Goal: Information Seeking & Learning: Learn about a topic

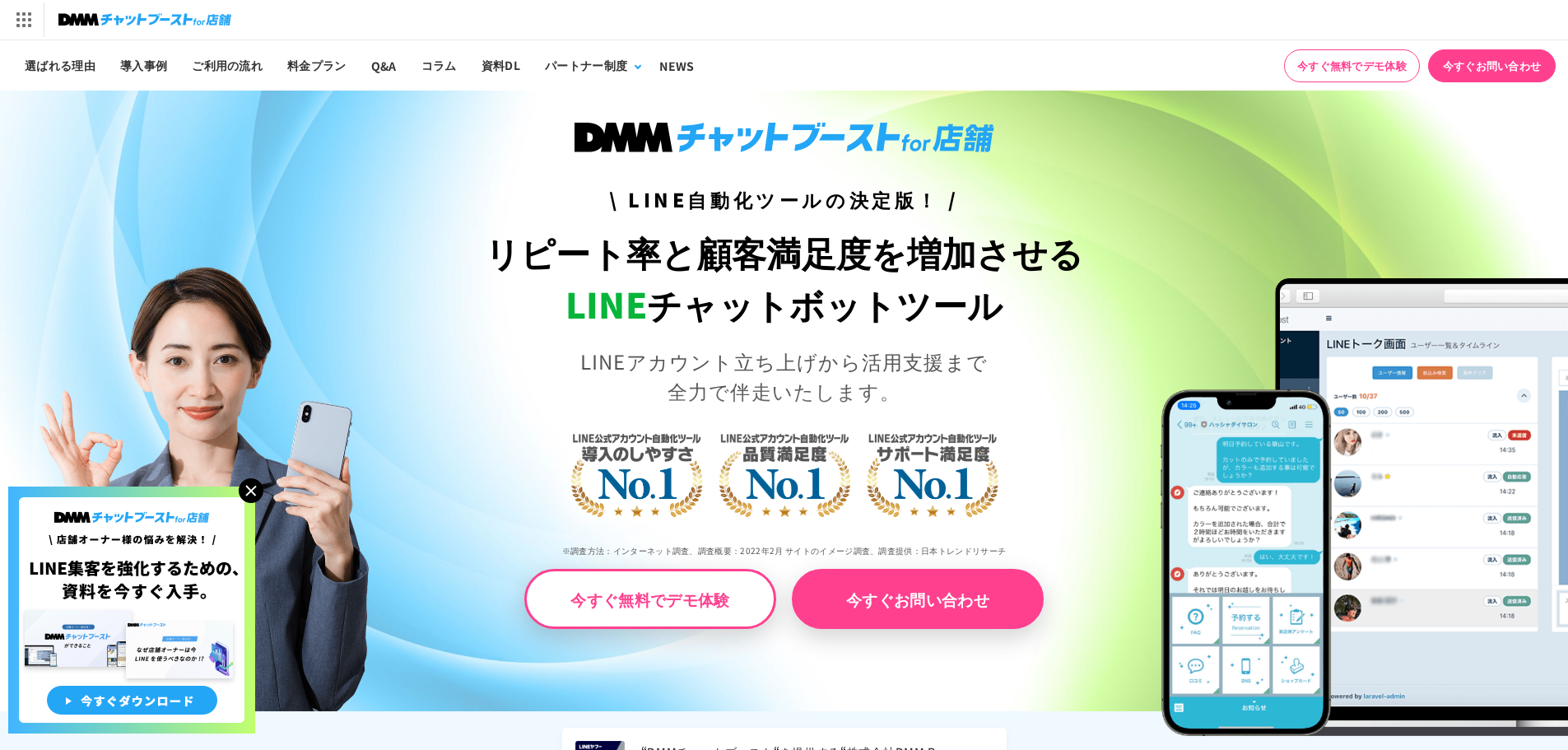
click at [246, 489] on img at bounding box center [251, 490] width 25 height 25
click at [153, 63] on link "導入事例" at bounding box center [143, 66] width 72 height 50
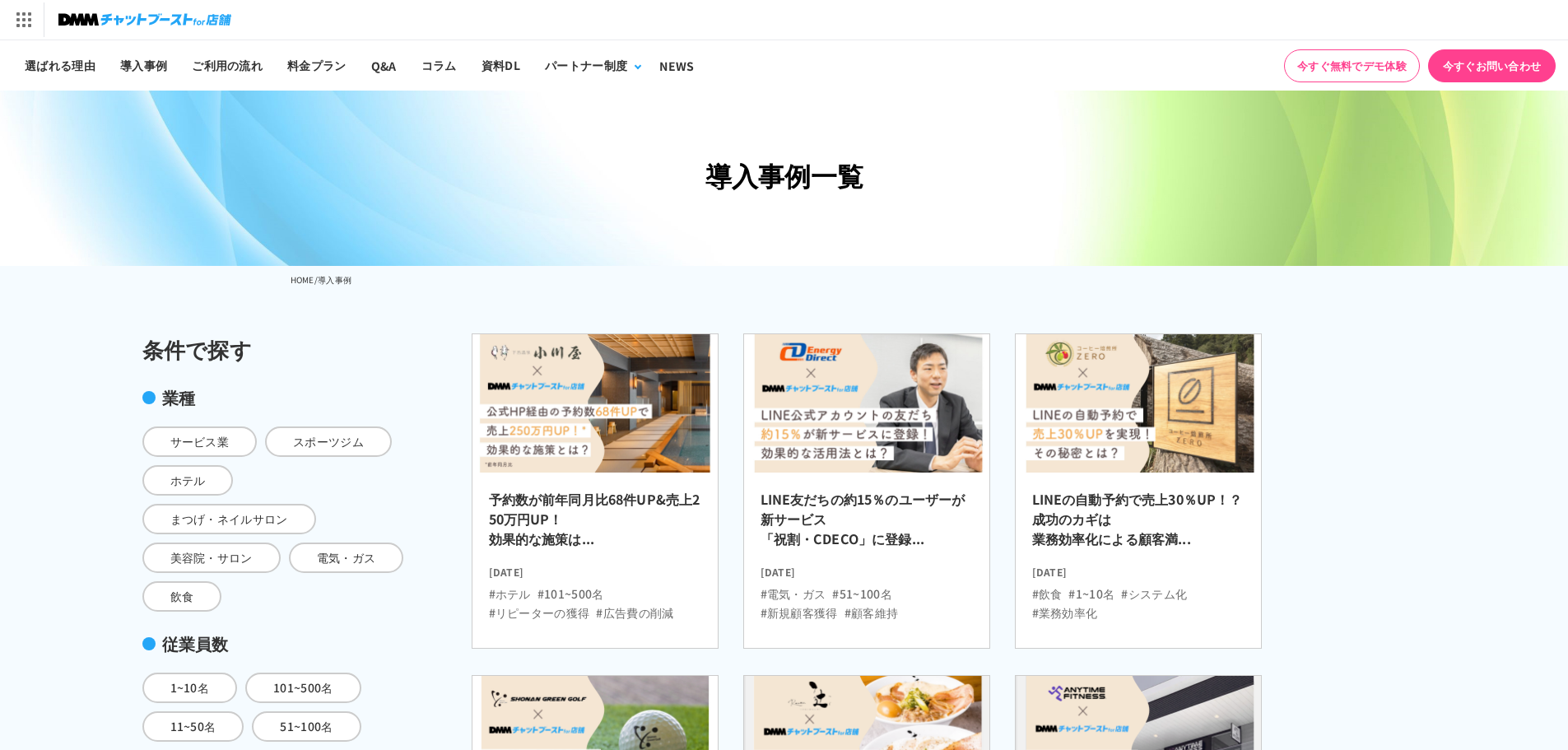
click at [106, 15] on img at bounding box center [145, 20] width 173 height 23
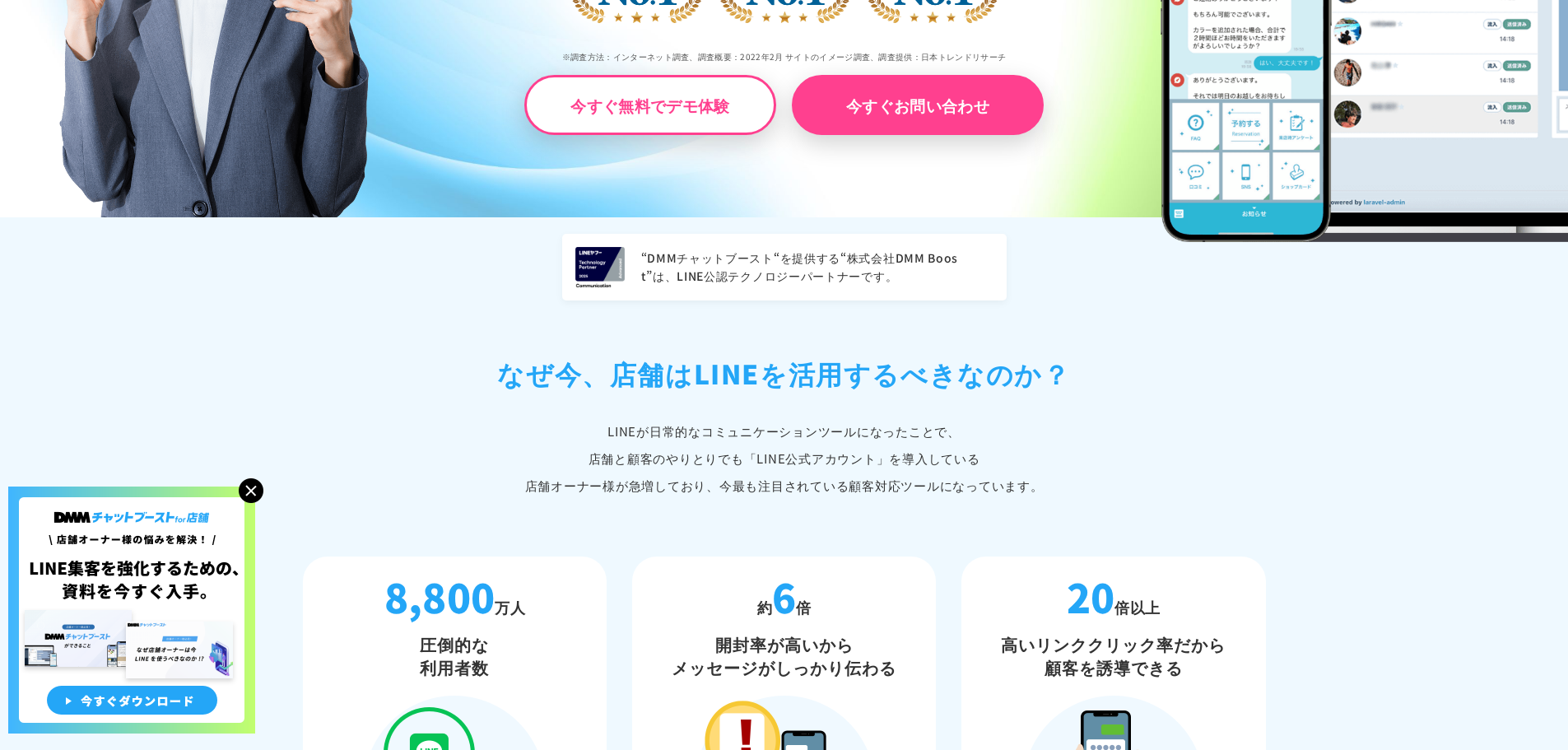
click at [247, 488] on img at bounding box center [251, 490] width 25 height 25
click at [251, 488] on img at bounding box center [251, 490] width 25 height 25
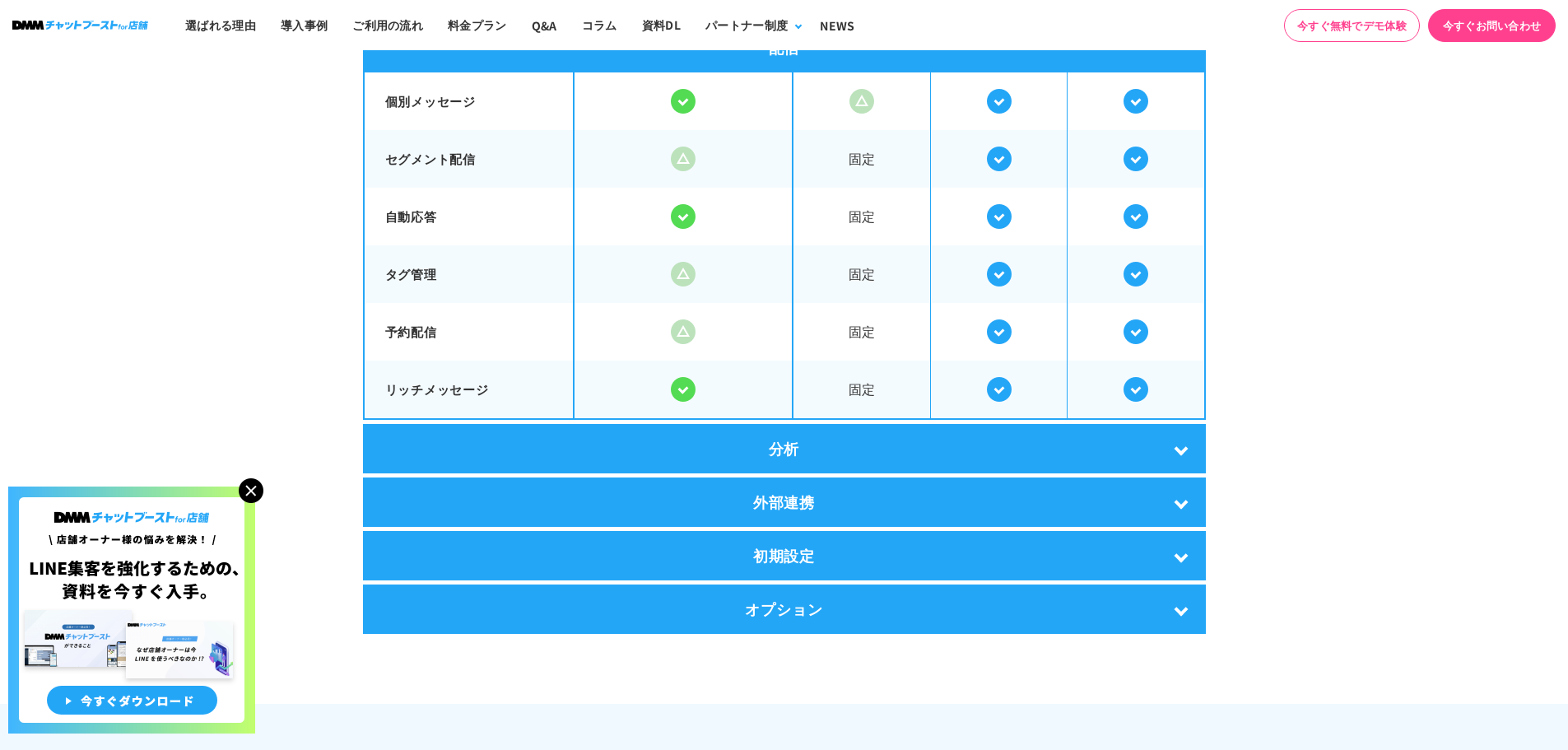
scroll to position [3046, 0]
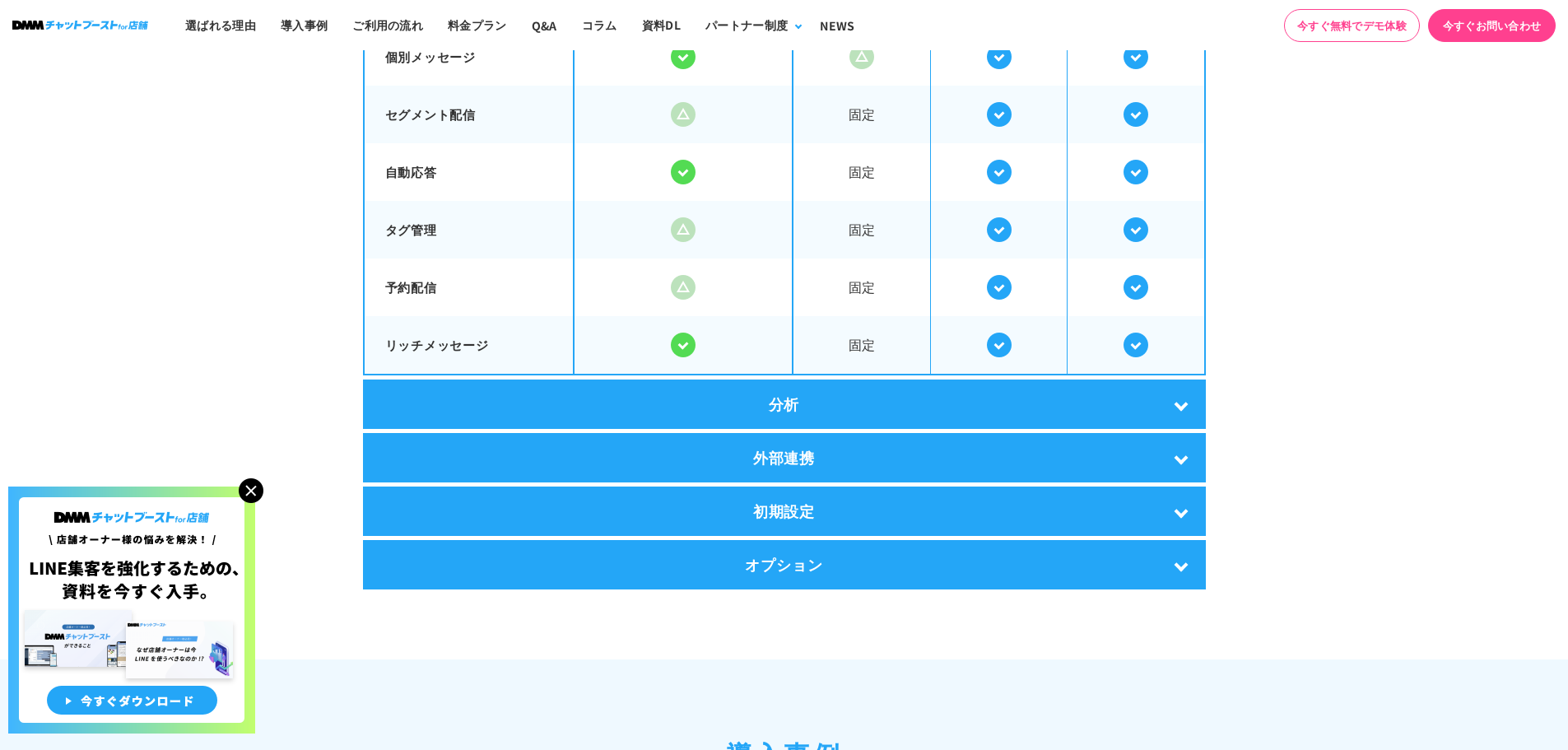
click at [917, 467] on div "外部連携" at bounding box center [784, 457] width 843 height 49
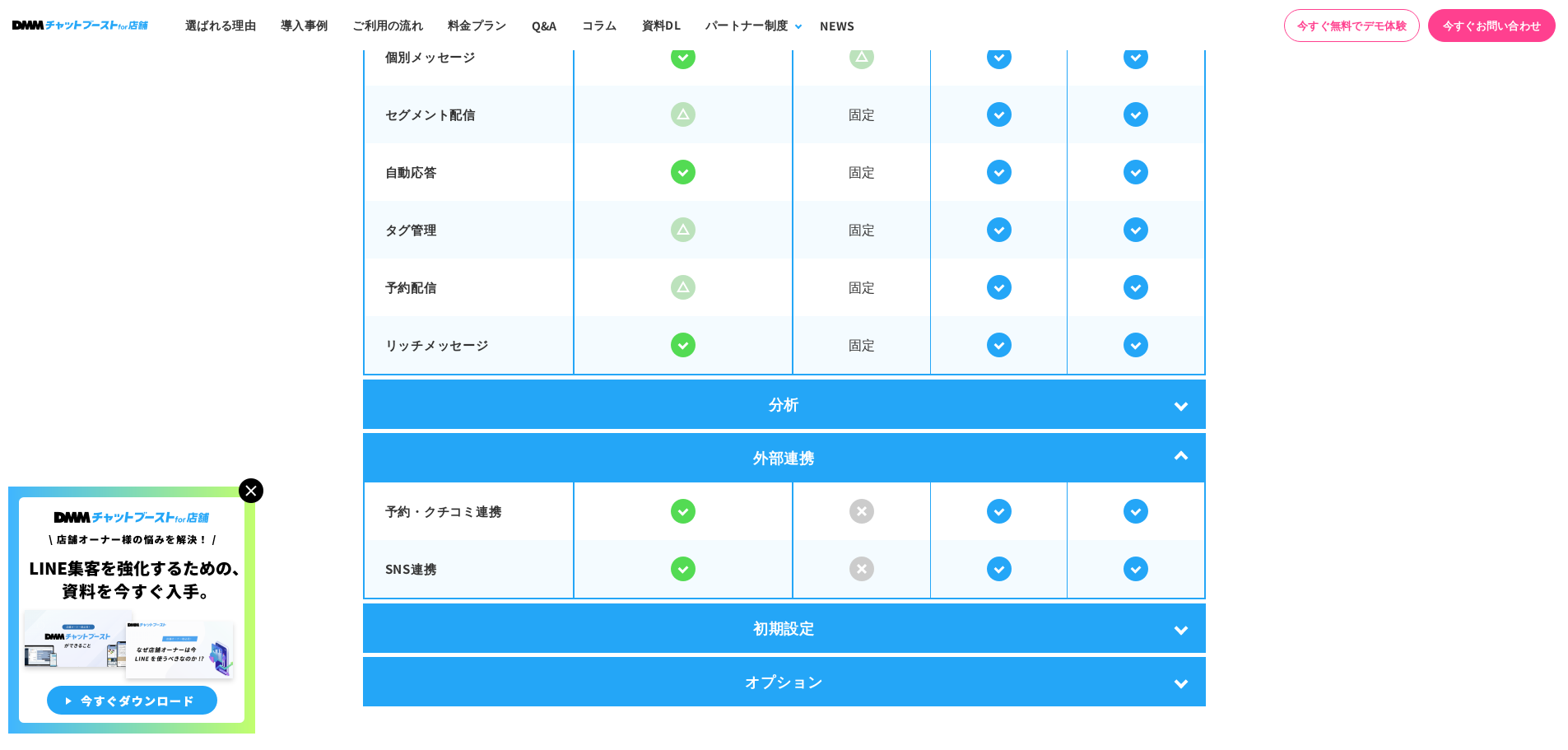
click at [257, 491] on img at bounding box center [251, 490] width 25 height 25
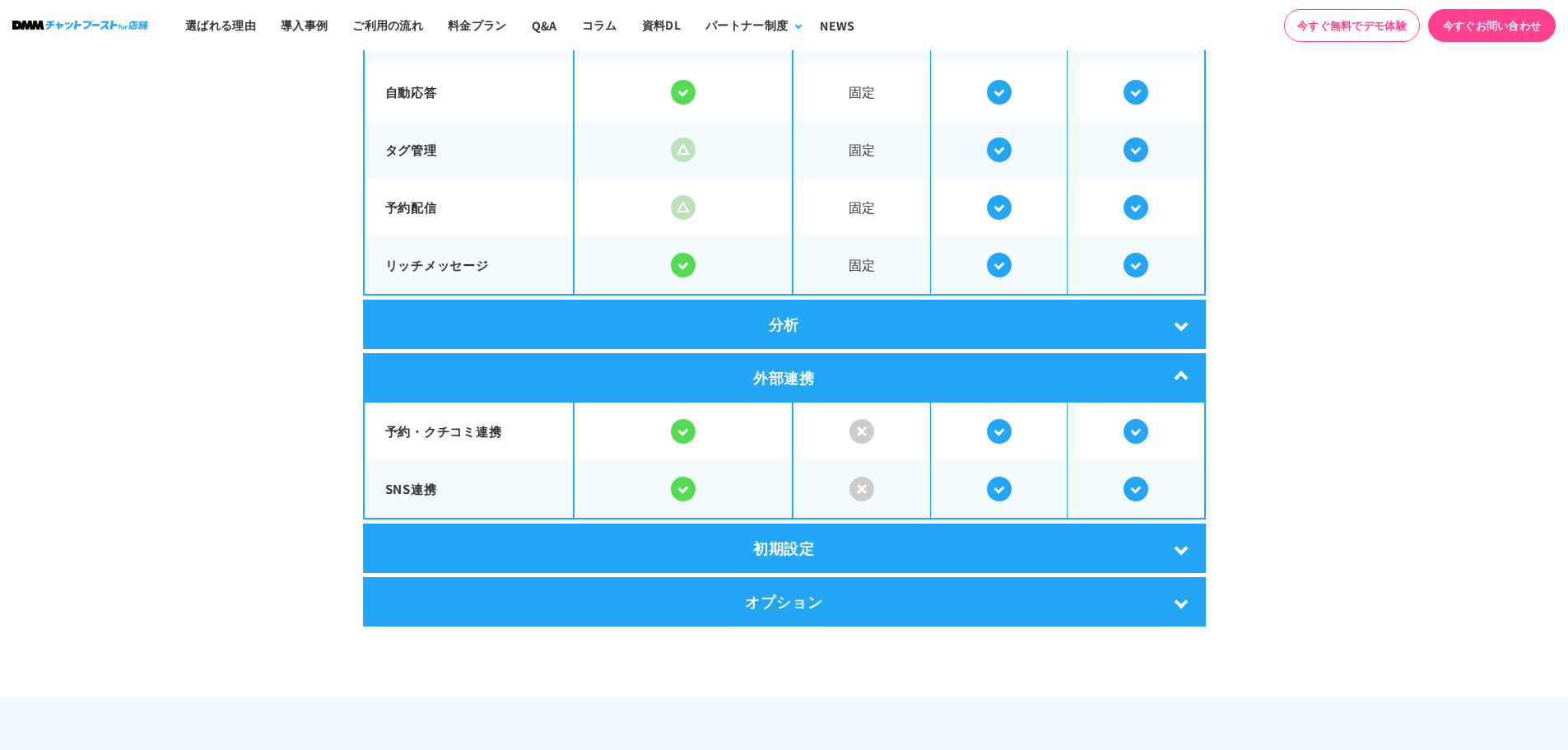
scroll to position [3128, 0]
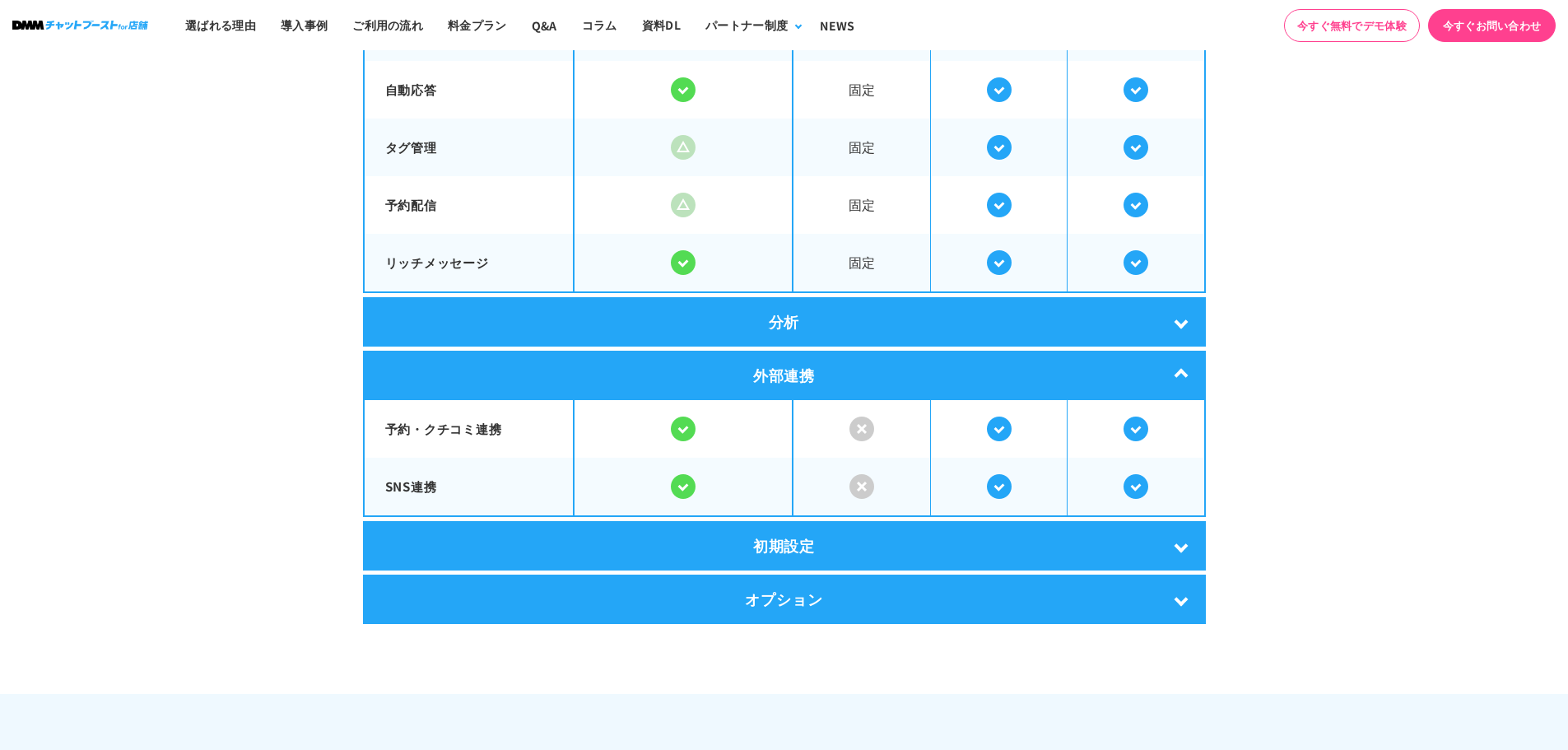
click at [639, 532] on div "初期設定" at bounding box center [784, 545] width 843 height 49
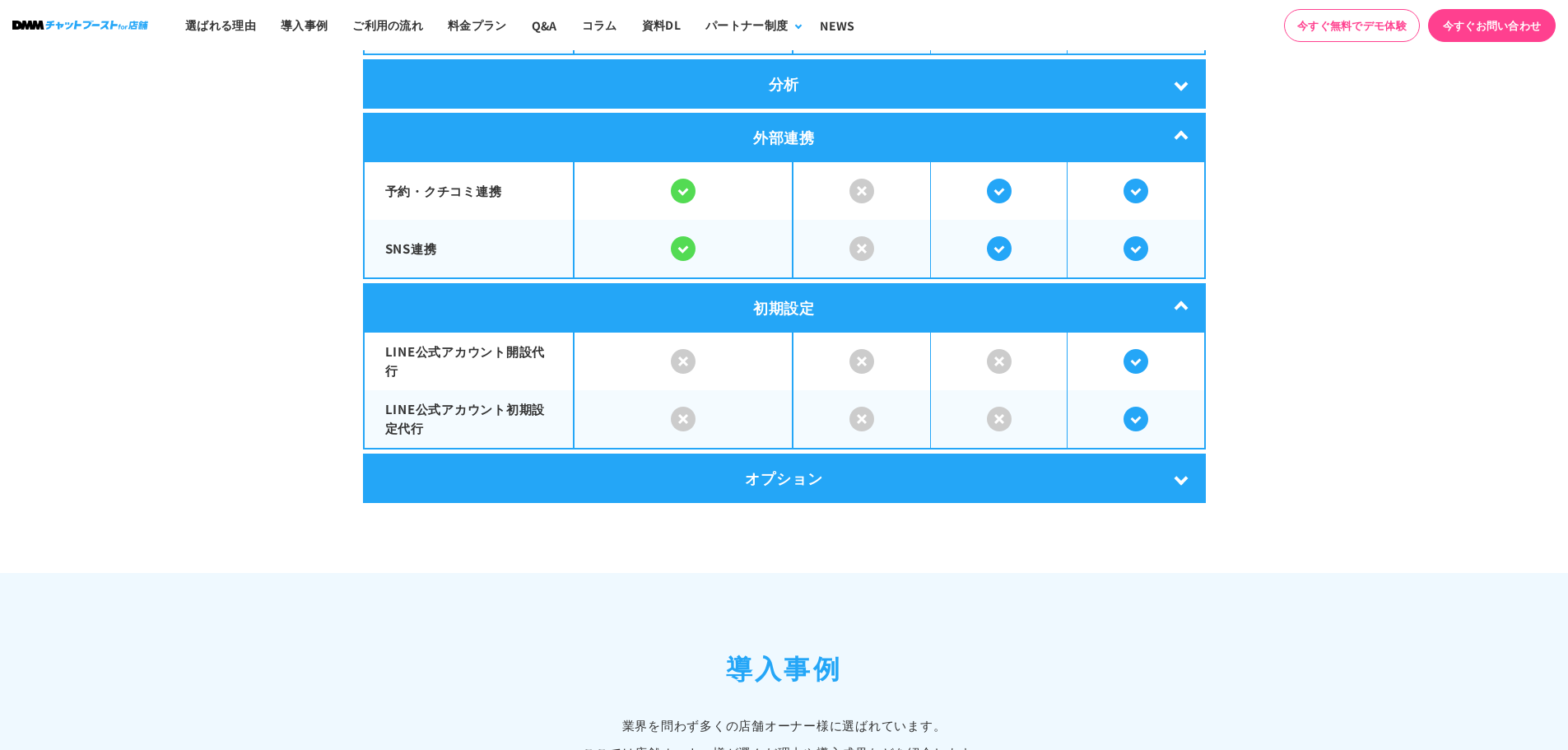
scroll to position [3375, 0]
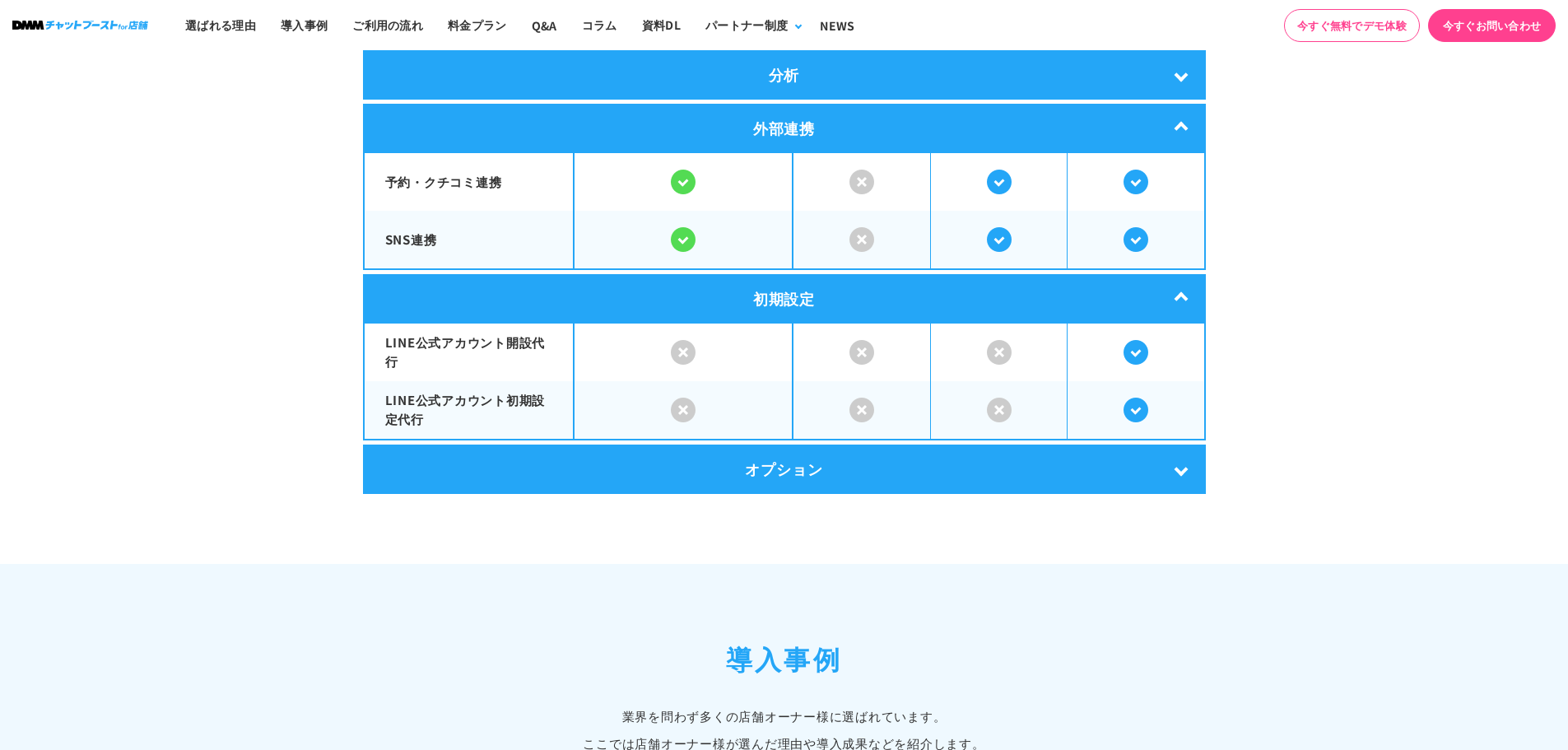
click at [739, 472] on div "オプション" at bounding box center [784, 469] width 843 height 49
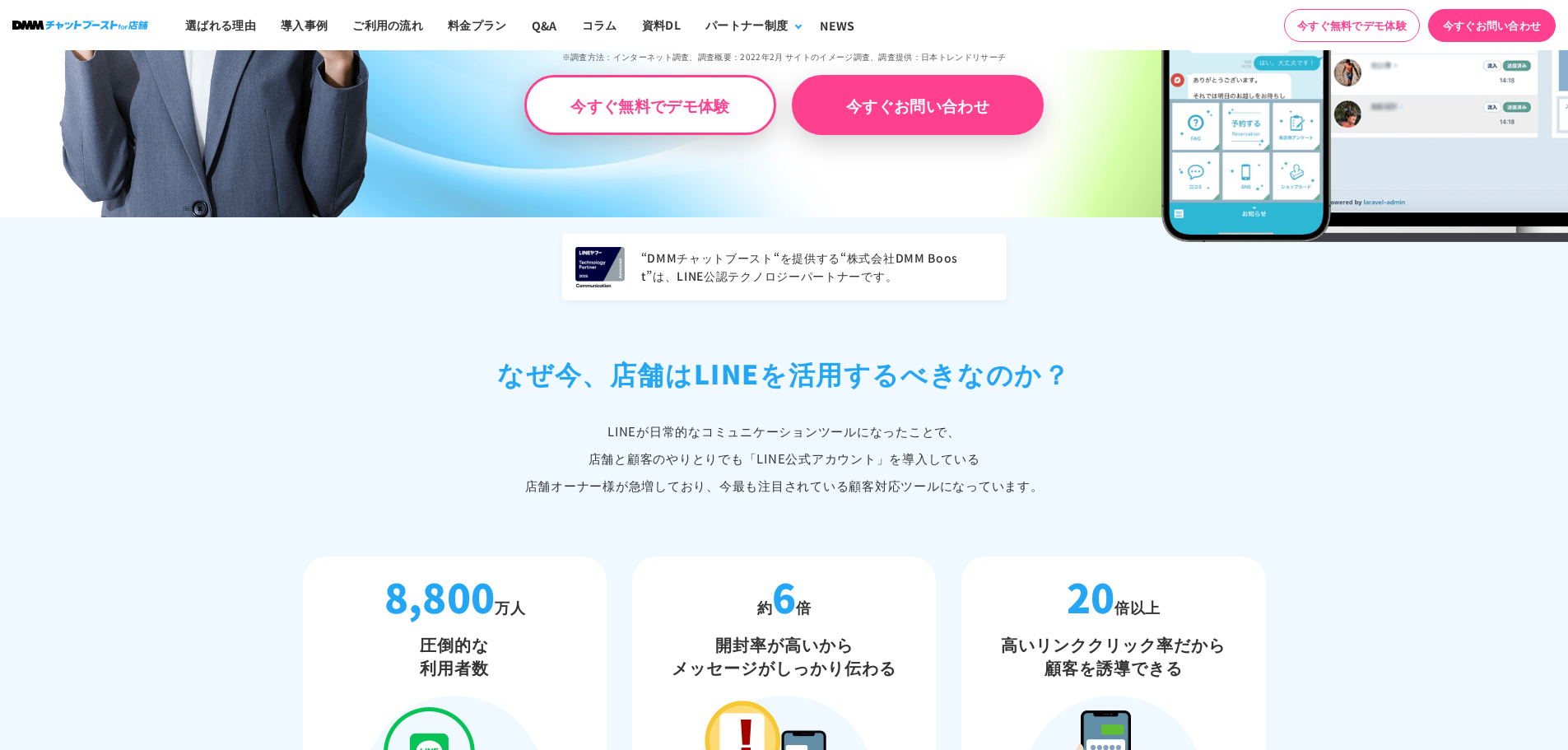
scroll to position [0, 0]
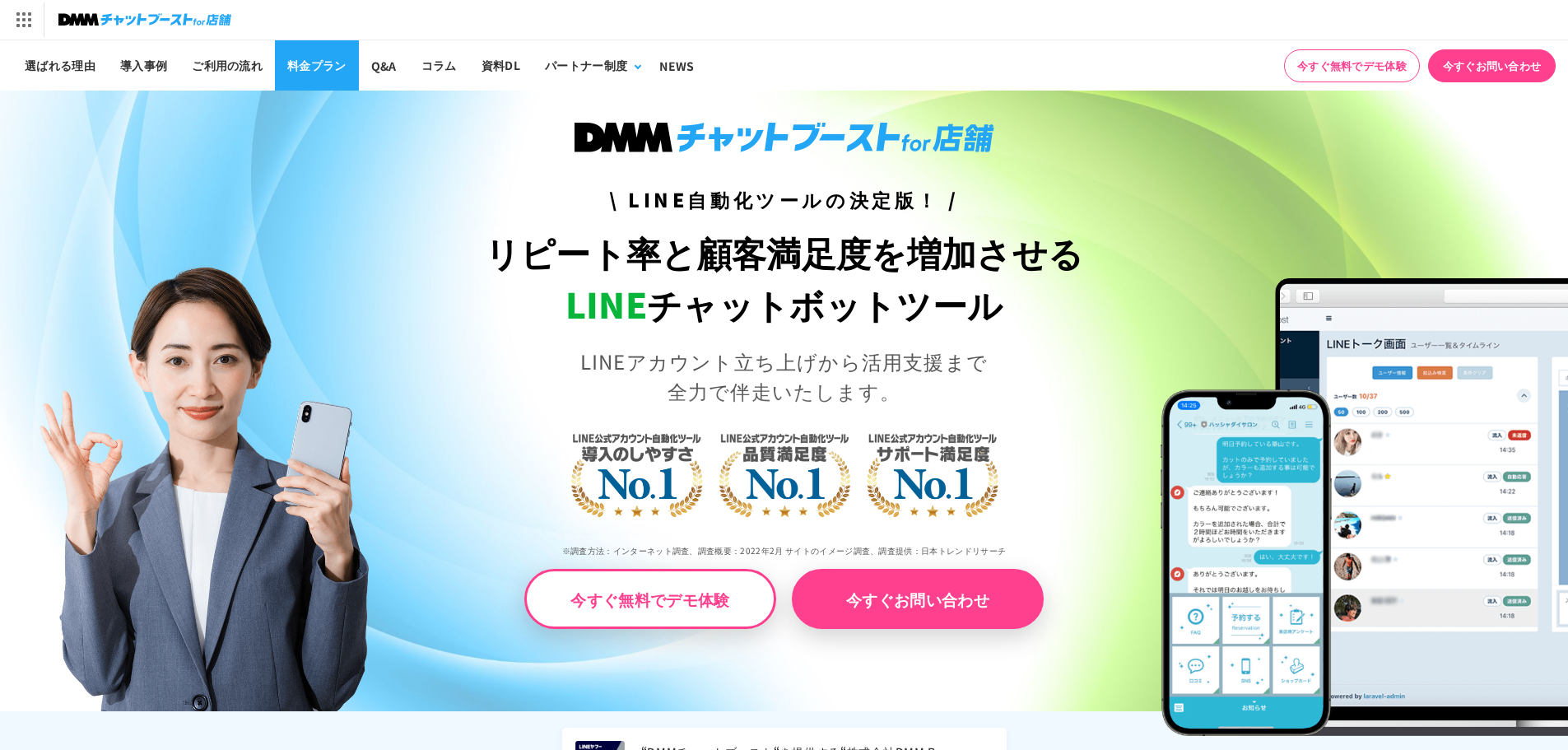
click at [310, 68] on link "料金プラン" at bounding box center [317, 66] width 84 height 50
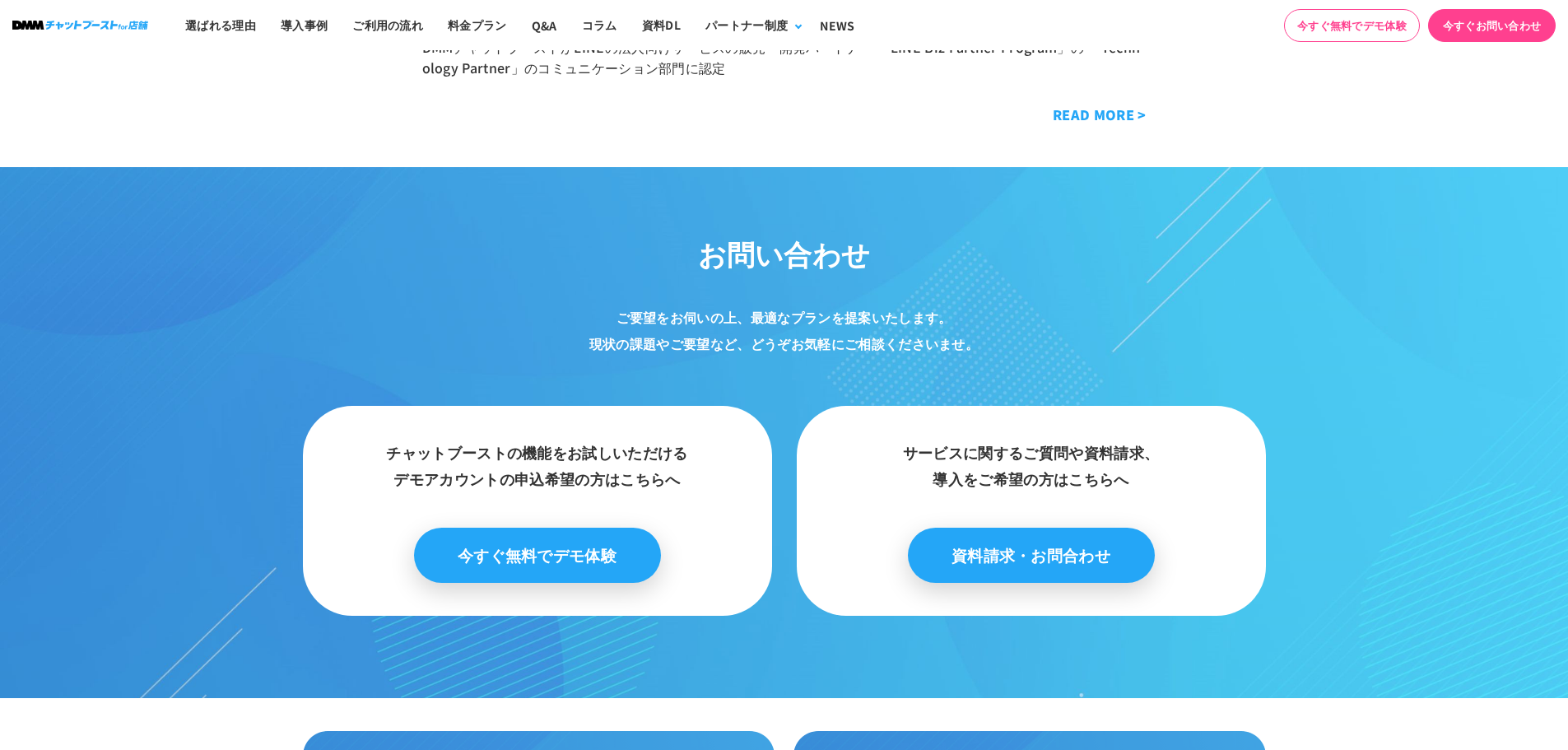
scroll to position [8831, 0]
